Goal: Find specific page/section

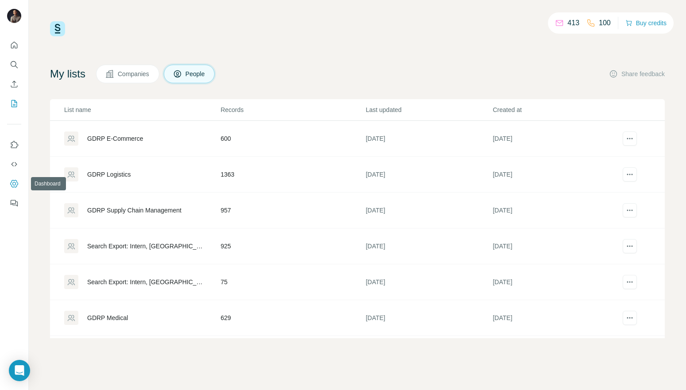
click at [14, 184] on icon "Dashboard" at bounding box center [14, 183] width 9 height 9
